Goal: Task Accomplishment & Management: Use online tool/utility

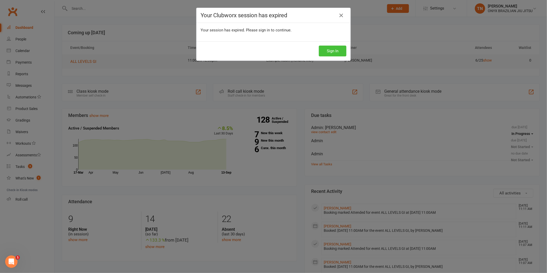
click at [331, 51] on button "Sign In" at bounding box center [333, 51] width 28 height 11
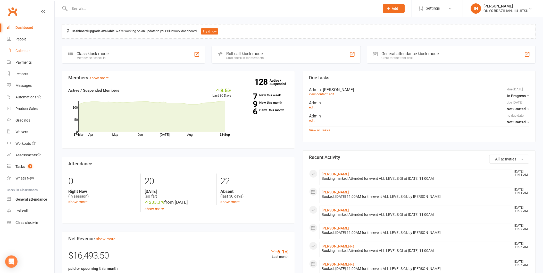
click at [19, 49] on div "Calendar" at bounding box center [22, 51] width 14 height 4
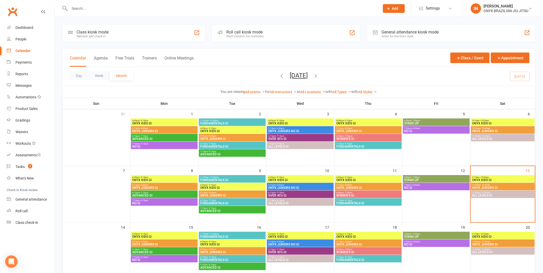
click at [237, 35] on div "Staff check-in for members" at bounding box center [244, 37] width 37 height 4
